Goal: Information Seeking & Learning: Learn about a topic

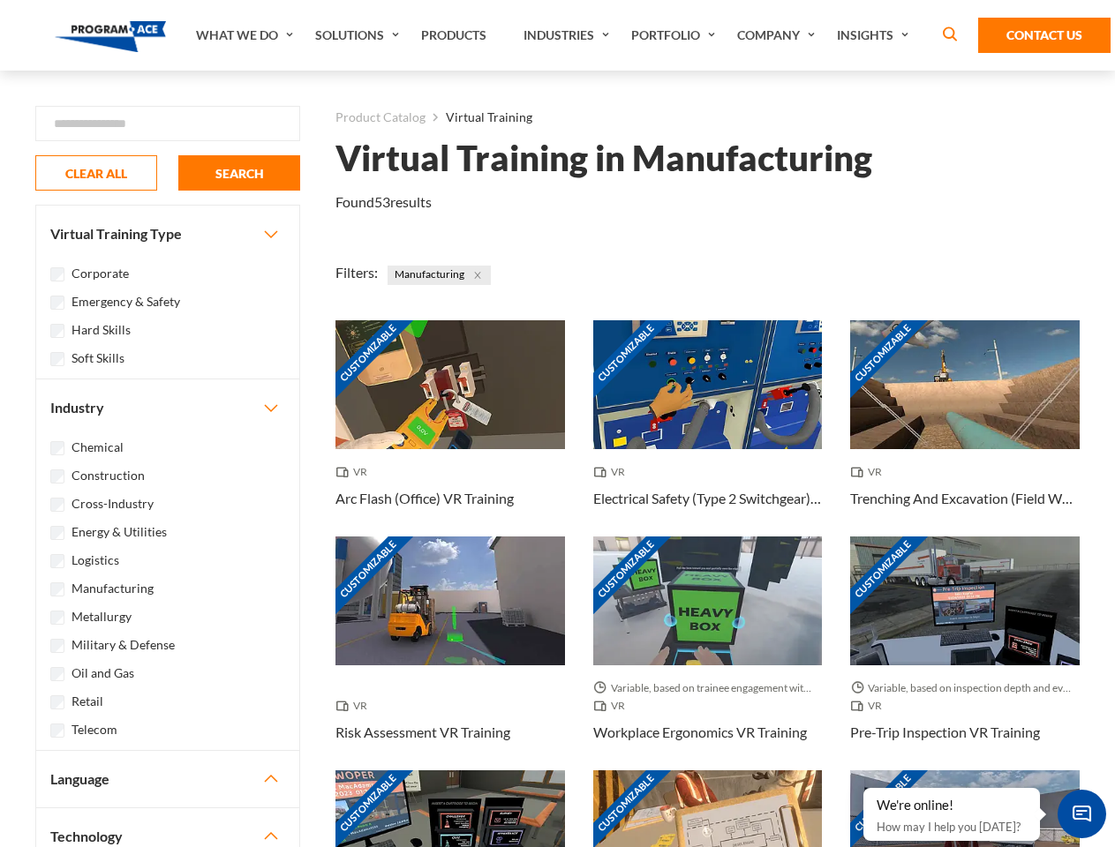
click at [246, 35] on link "What We Do" at bounding box center [246, 35] width 119 height 71
click at [359, 35] on link "Solutions" at bounding box center [359, 35] width 106 height 71
click at [568, 35] on link "Industries" at bounding box center [569, 35] width 108 height 71
click at [779, 35] on link "Company" at bounding box center [778, 35] width 100 height 71
click at [876, 35] on link "Insights" at bounding box center [875, 35] width 94 height 71
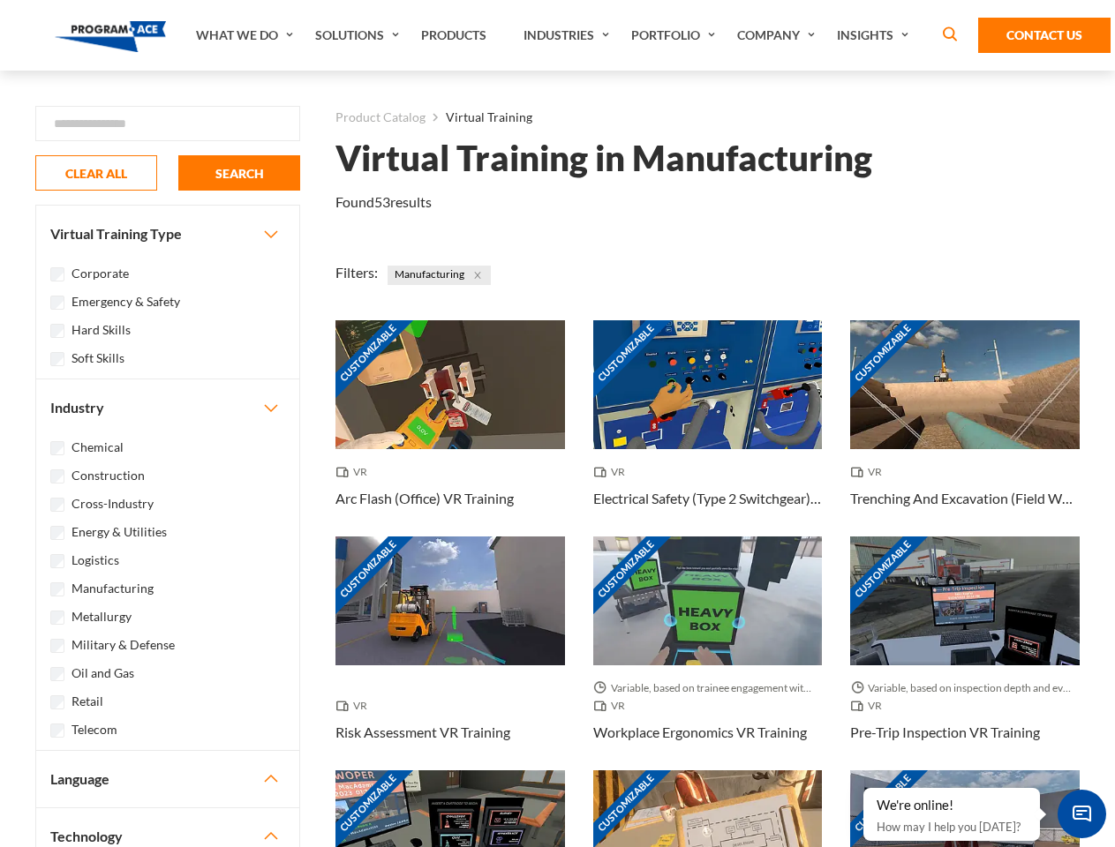
click at [0, 0] on div "Blog White Papers News" at bounding box center [0, 0] width 0 height 0
click at [0, 0] on strong "How Virtual Learning Can Enhance Workforce Productivity: A Guide for L&D Manage…" at bounding box center [0, 0] width 0 height 0
click at [1081, 814] on span "Minimize live chat window" at bounding box center [1081, 814] width 64 height 64
click at [864, 789] on div "Customizable" at bounding box center [964, 835] width 229 height 129
